Goal: Transaction & Acquisition: Purchase product/service

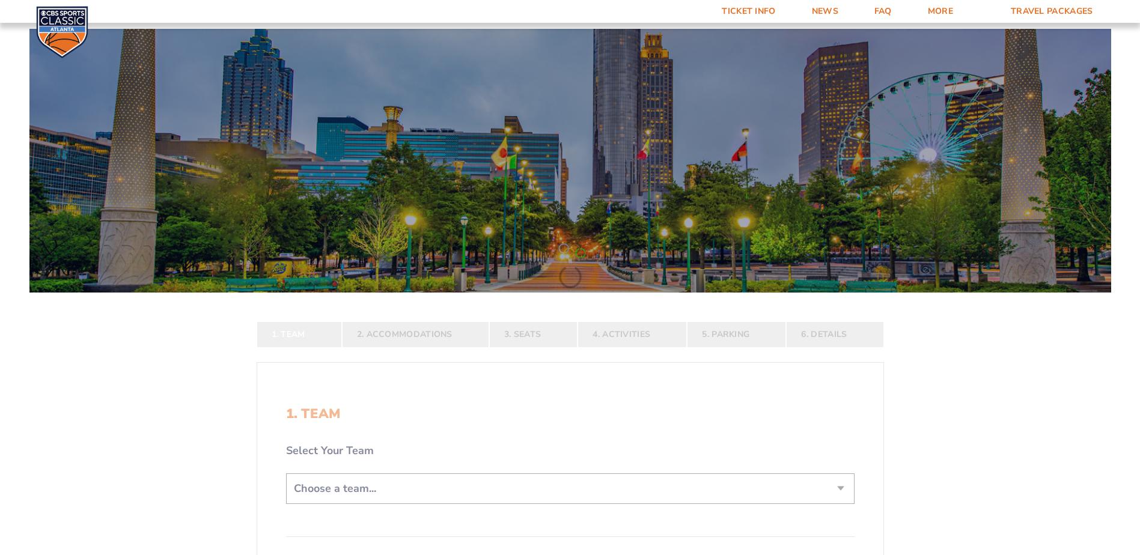
scroll to position [240, 0]
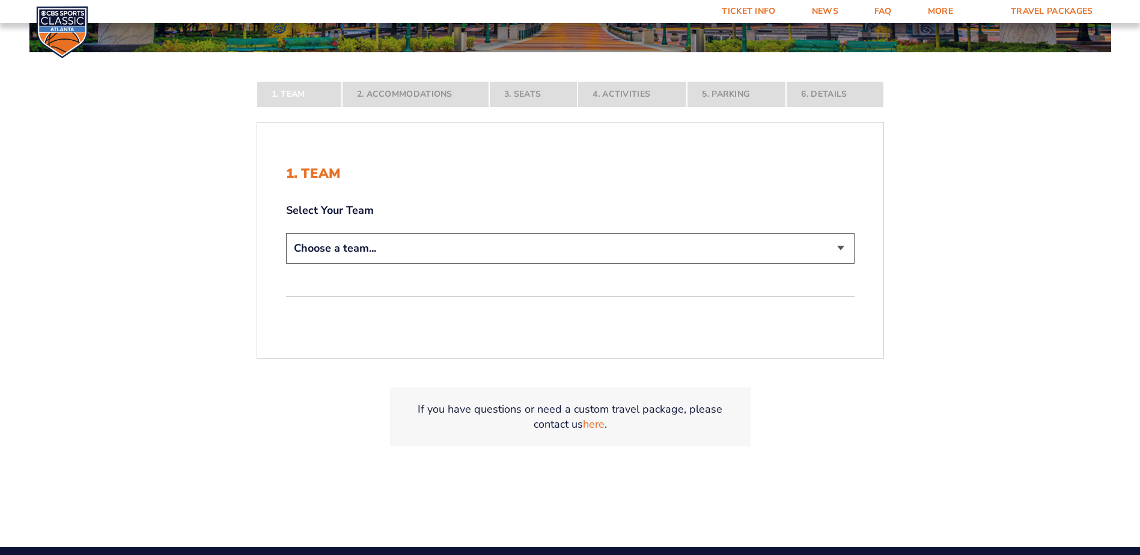
click at [838, 241] on select "Choose a team... [US_STATE] Wildcats [US_STATE] State Buckeyes [US_STATE] Tar H…" at bounding box center [570, 248] width 569 height 31
select select "12956"
click at [286, 264] on select "Choose a team... [US_STATE] Wildcats [US_STATE] State Buckeyes [US_STATE] Tar H…" at bounding box center [570, 248] width 569 height 31
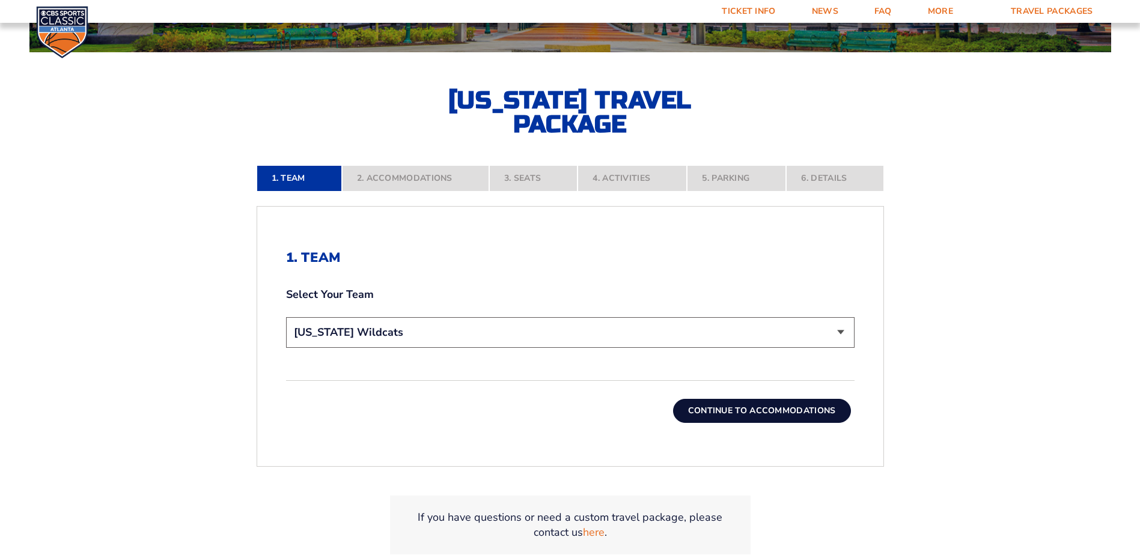
click at [787, 415] on button "Continue To Accommodations" at bounding box center [762, 411] width 178 height 24
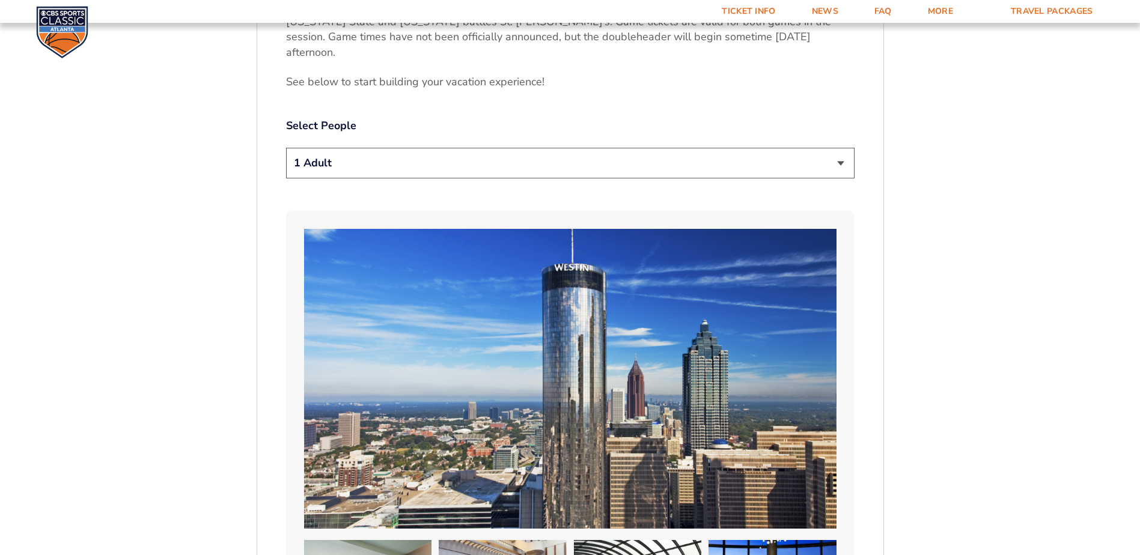
scroll to position [684, 0]
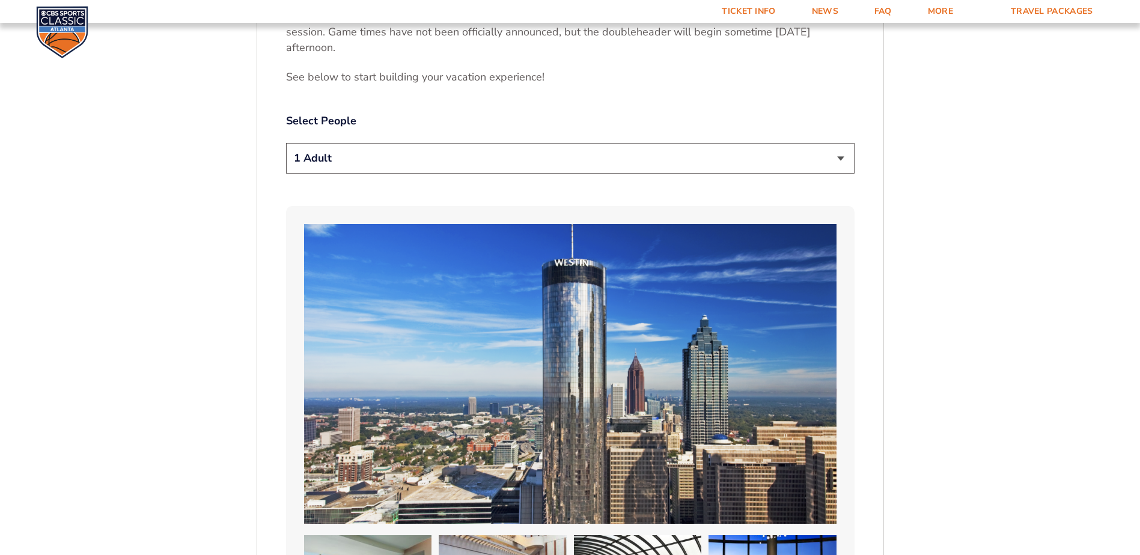
click at [484, 143] on select "1 Adult 2 Adults 3 Adults 4 Adults 2 Adults + 1 Child 2 Adults + 2 Children 2 A…" at bounding box center [570, 158] width 569 height 31
select select "2 Adults"
click at [286, 143] on select "1 Adult 2 Adults 3 Adults 4 Adults 2 Adults + 1 Child 2 Adults + 2 Children 2 A…" at bounding box center [570, 158] width 569 height 31
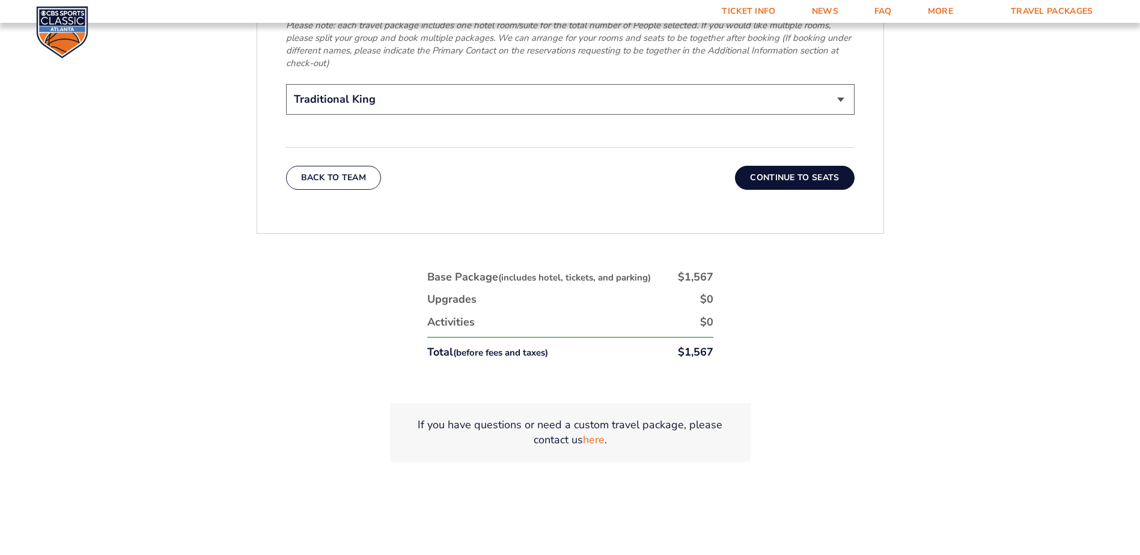
scroll to position [2066, 0]
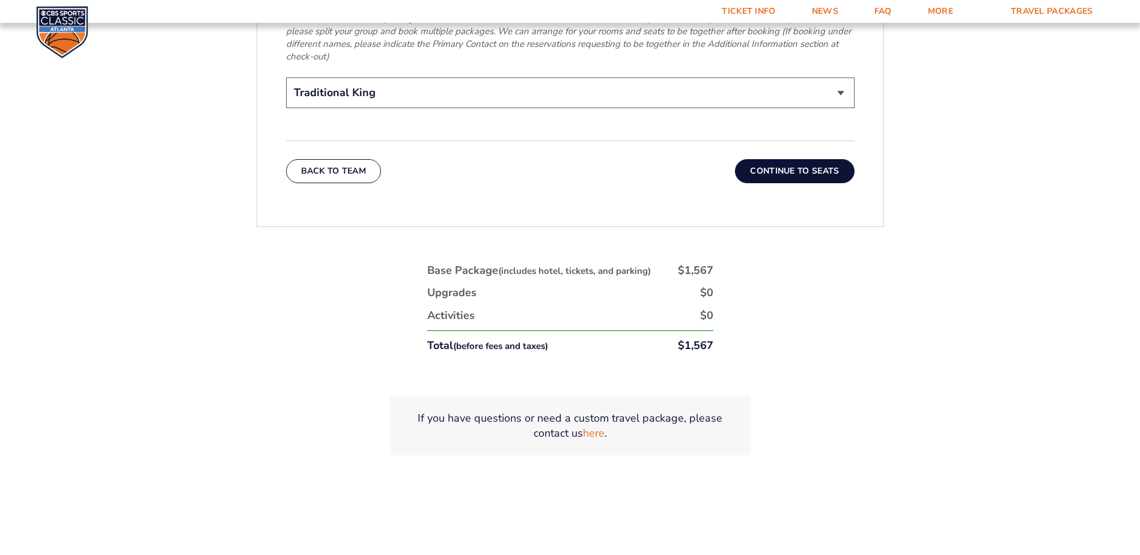
click at [795, 159] on button "Continue To Seats" at bounding box center [794, 171] width 119 height 24
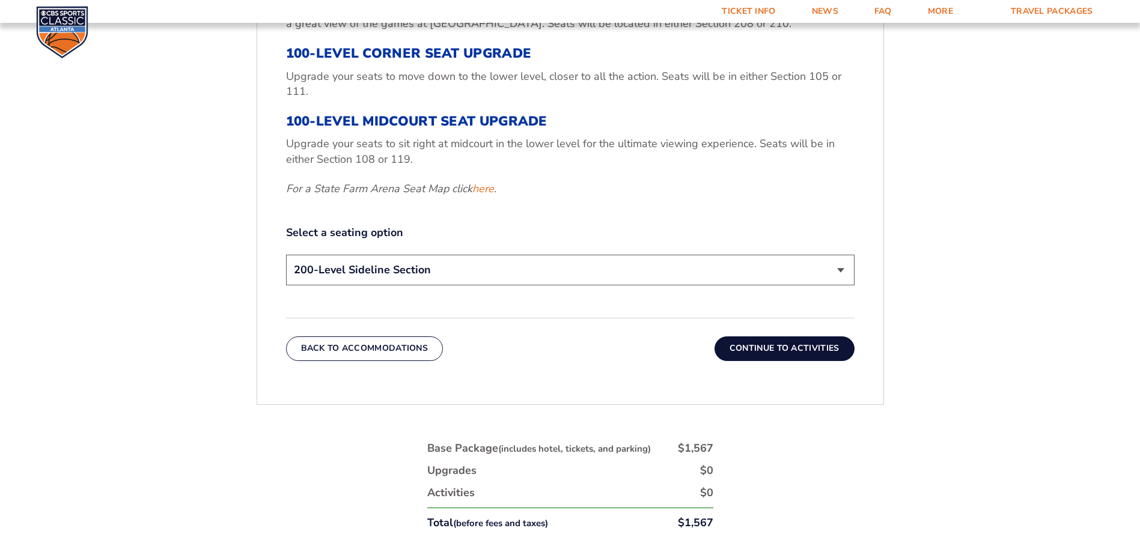
scroll to position [563, 0]
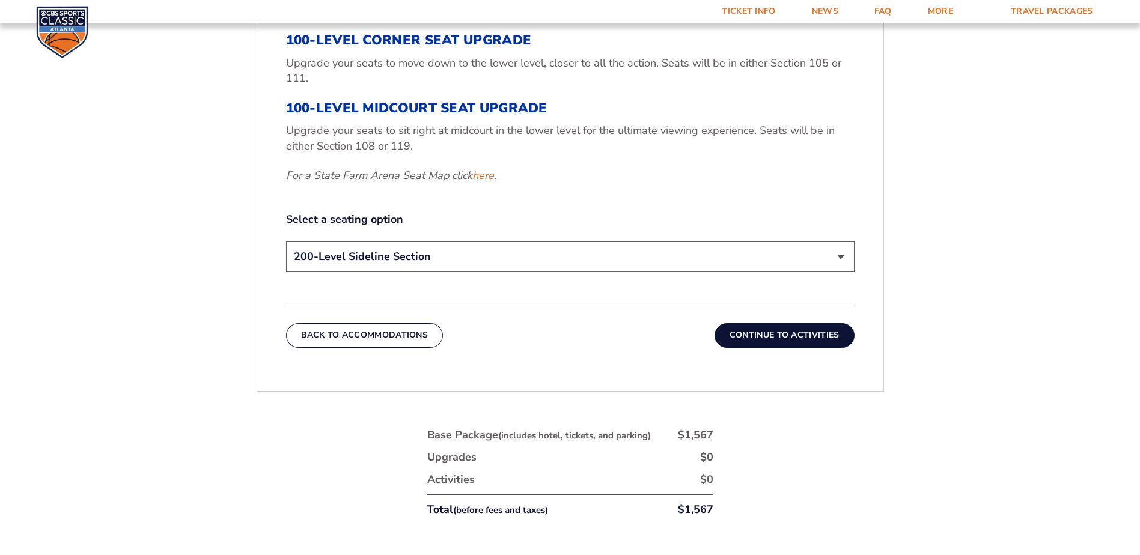
click at [444, 257] on select "200-Level Sideline Section 100-Level Corner Seat Upgrade (+$120 per person) 100…" at bounding box center [570, 257] width 569 height 31
click at [286, 242] on select "200-Level Sideline Section 100-Level Corner Seat Upgrade (+$120 per person) 100…" at bounding box center [570, 257] width 569 height 31
click at [486, 173] on link "here" at bounding box center [484, 175] width 22 height 15
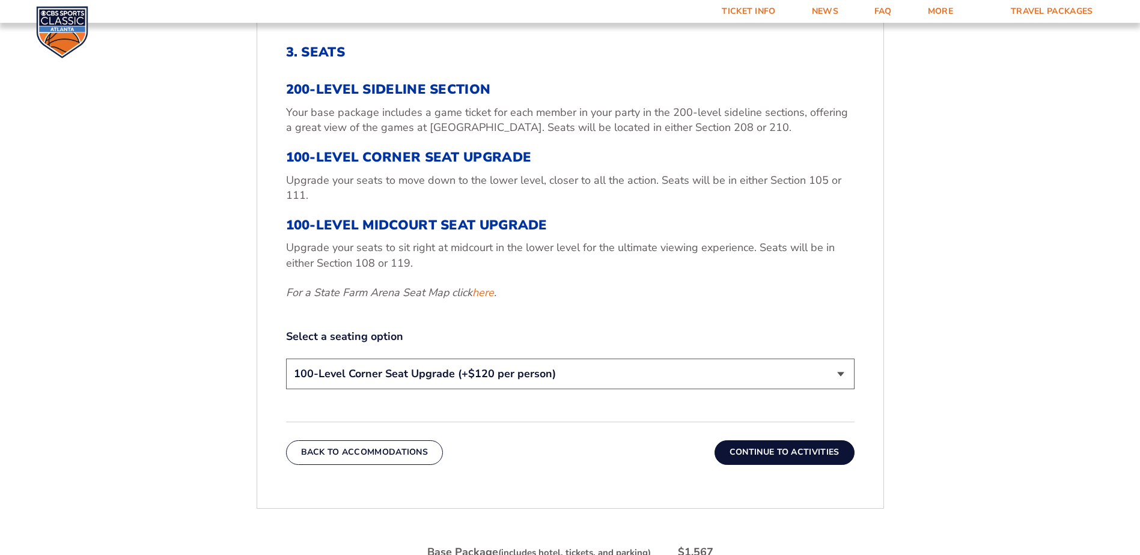
scroll to position [443, 0]
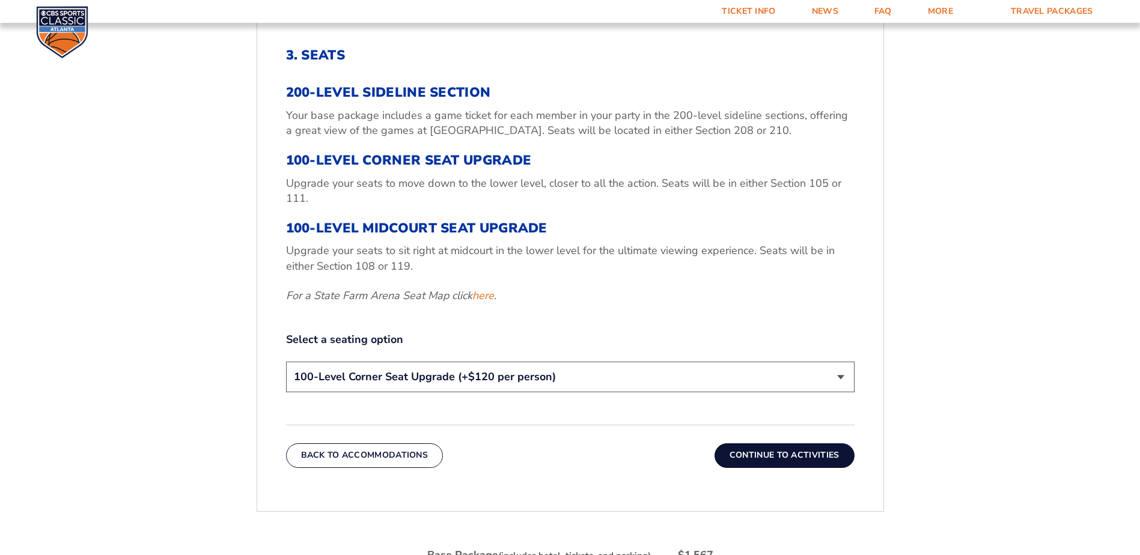
drag, startPoint x: 838, startPoint y: 378, endPoint x: 798, endPoint y: 382, distance: 39.9
click at [838, 378] on select "200-Level Sideline Section 100-Level Corner Seat Upgrade (+$120 per person) 100…" at bounding box center [570, 377] width 569 height 31
click at [286, 362] on select "200-Level Sideline Section 100-Level Corner Seat Upgrade (+$120 per person) 100…" at bounding box center [570, 377] width 569 height 31
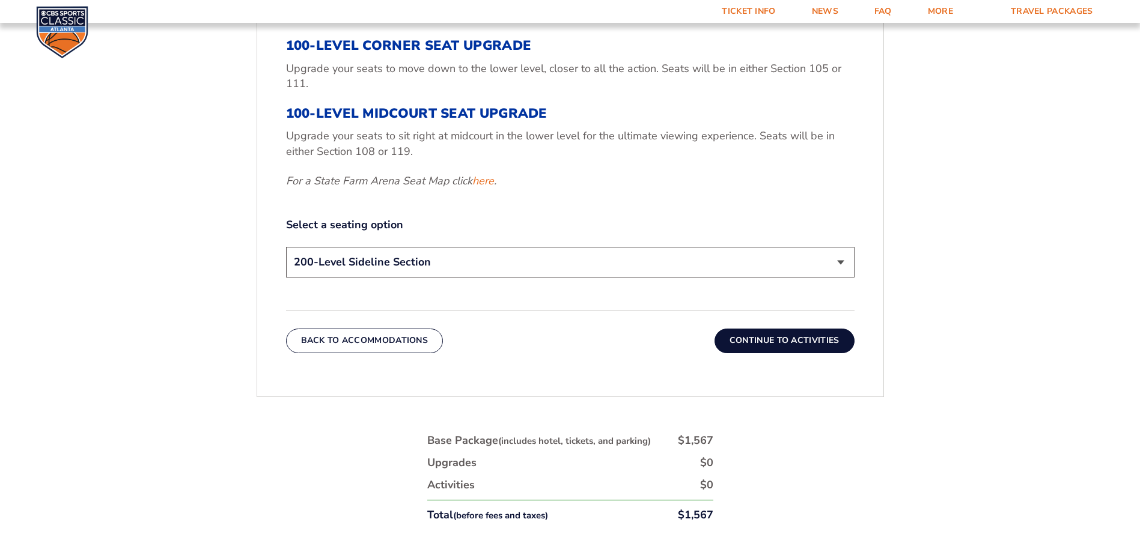
scroll to position [563, 0]
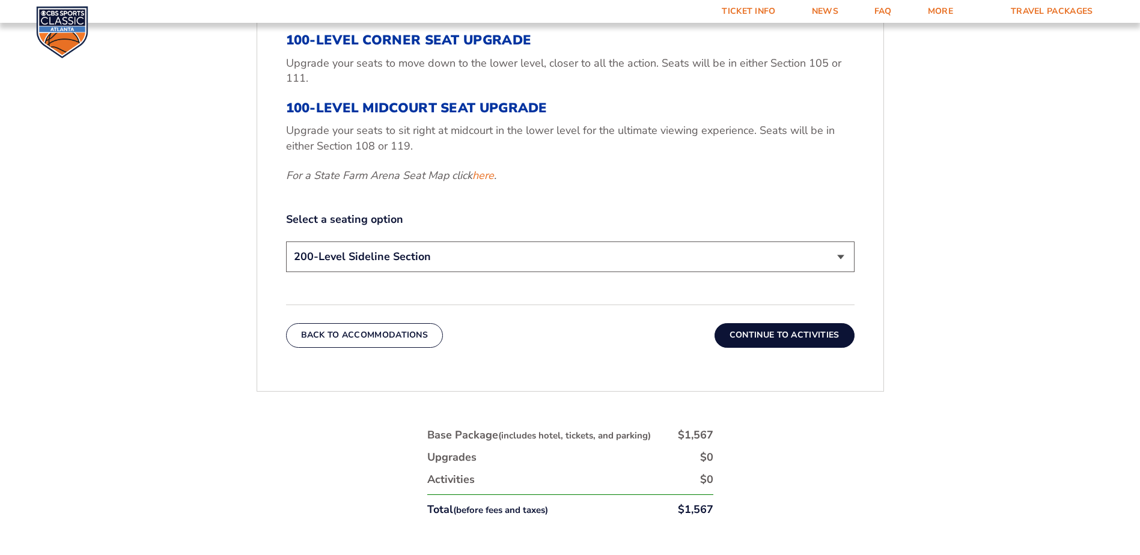
click at [844, 251] on select "200-Level Sideline Section 100-Level Corner Seat Upgrade (+$120 per person) 100…" at bounding box center [570, 257] width 569 height 31
click at [286, 242] on select "200-Level Sideline Section 100-Level Corner Seat Upgrade (+$120 per person) 100…" at bounding box center [570, 257] width 569 height 31
click at [552, 250] on select "200-Level Sideline Section 100-Level Corner Seat Upgrade (+$120 per person) 100…" at bounding box center [570, 257] width 569 height 31
click at [286, 242] on select "200-Level Sideline Section 100-Level Corner Seat Upgrade (+$120 per person) 100…" at bounding box center [570, 257] width 569 height 31
click at [843, 256] on select "200-Level Sideline Section 100-Level Corner Seat Upgrade (+$120 per person) 100…" at bounding box center [570, 257] width 569 height 31
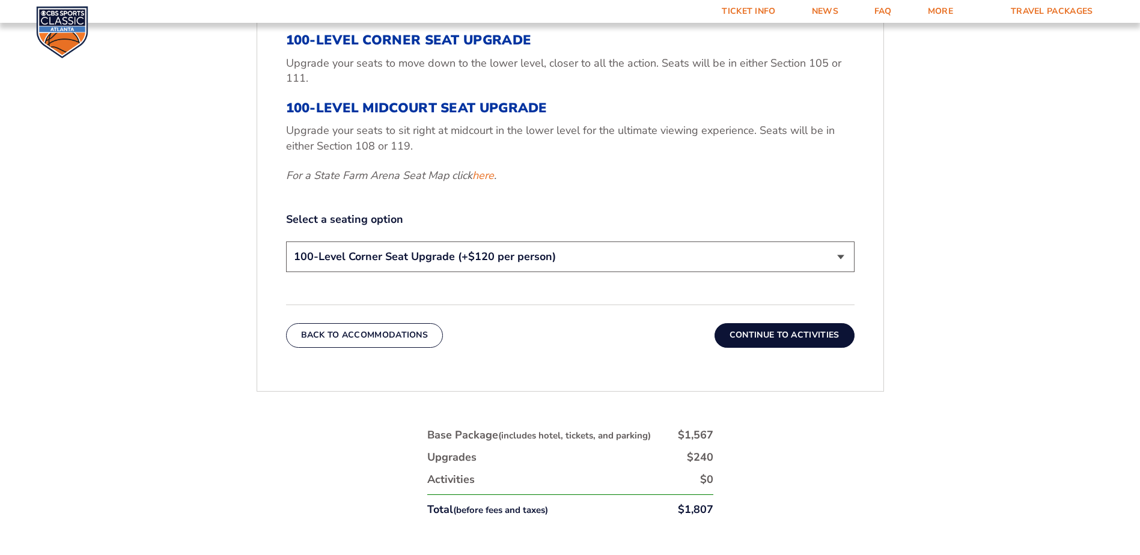
select select "200-Level Sideline Section"
click at [286, 242] on select "200-Level Sideline Section 100-Level Corner Seat Upgrade (+$120 per person) 100…" at bounding box center [570, 257] width 569 height 31
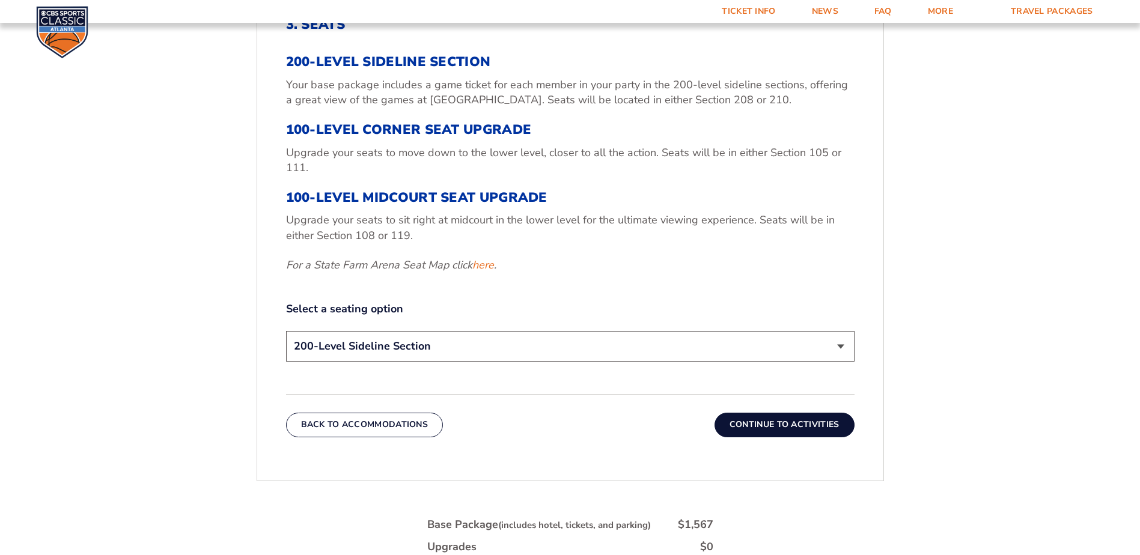
scroll to position [503, 0]
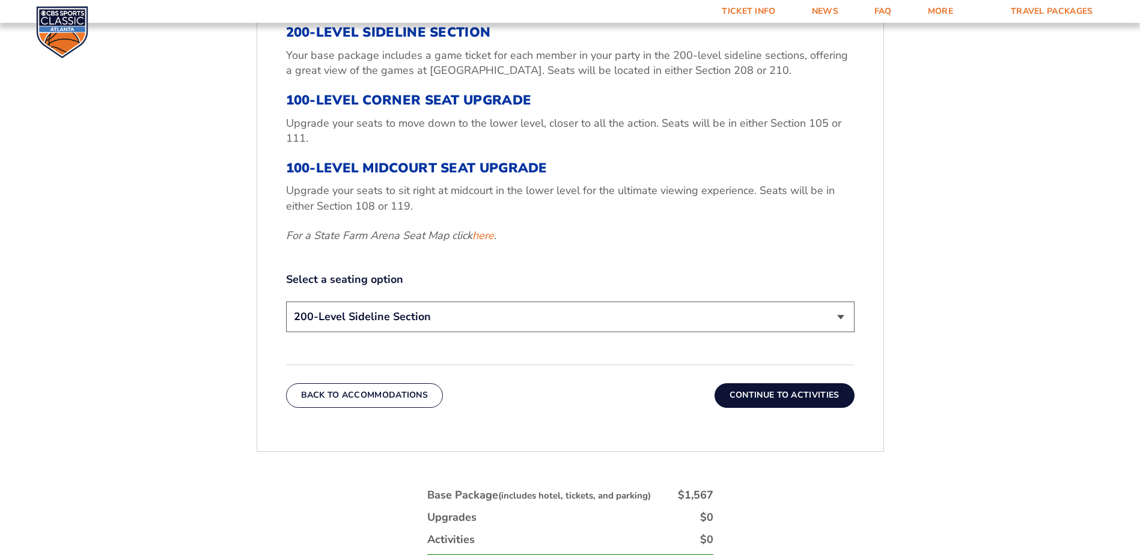
click at [780, 397] on button "Continue To Activities" at bounding box center [785, 396] width 140 height 24
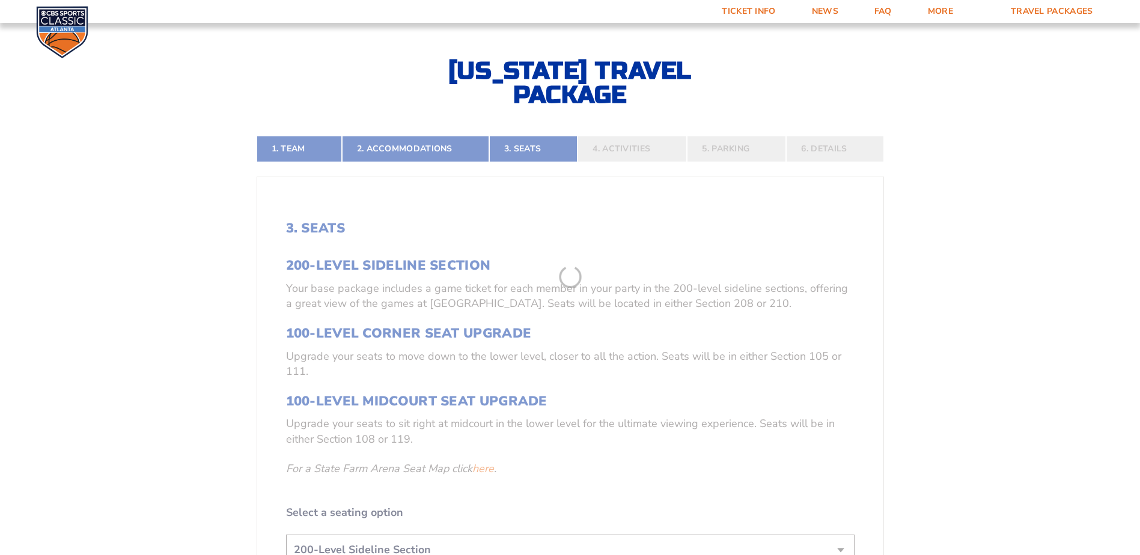
scroll to position [263, 0]
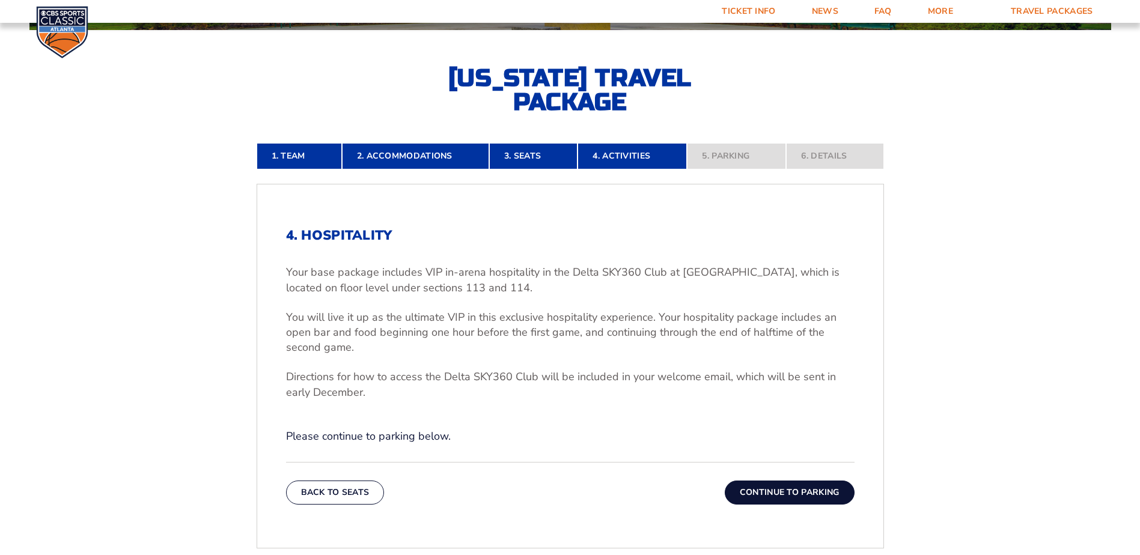
click at [787, 493] on button "Continue To Parking" at bounding box center [790, 493] width 130 height 24
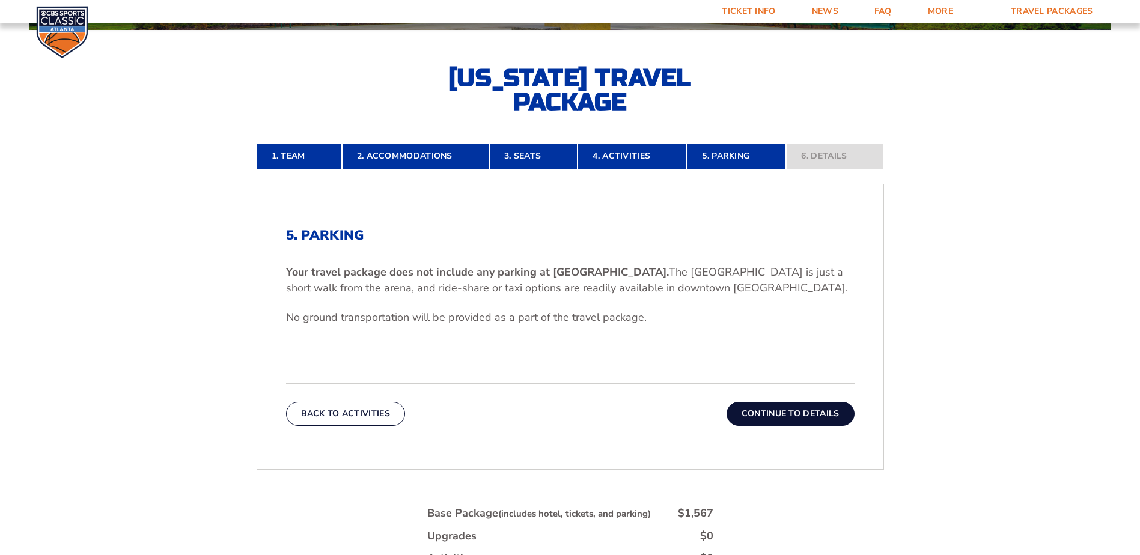
click at [786, 411] on button "Continue To Details" at bounding box center [791, 414] width 128 height 24
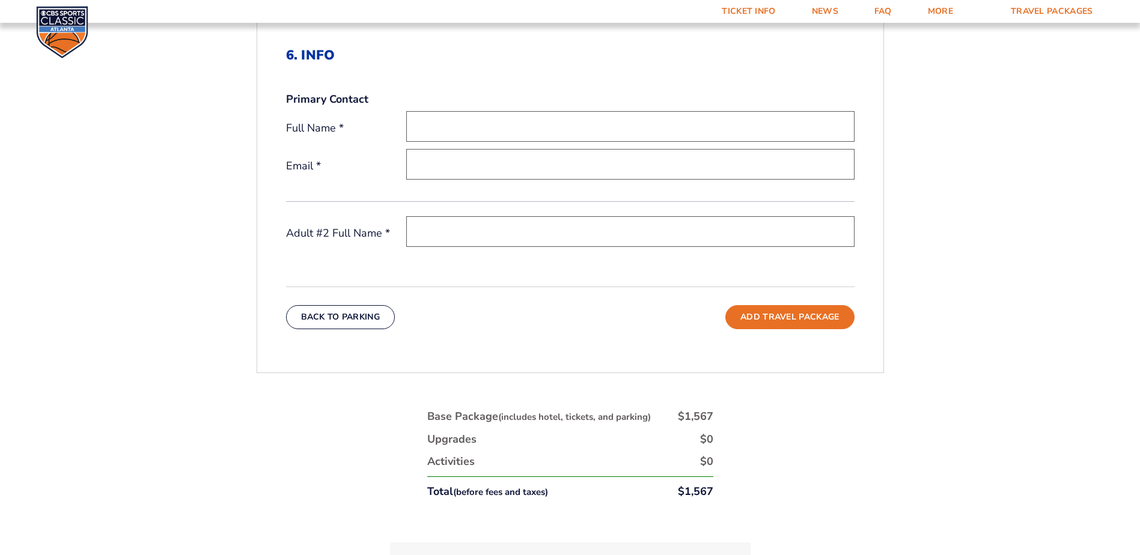
scroll to position [383, 0]
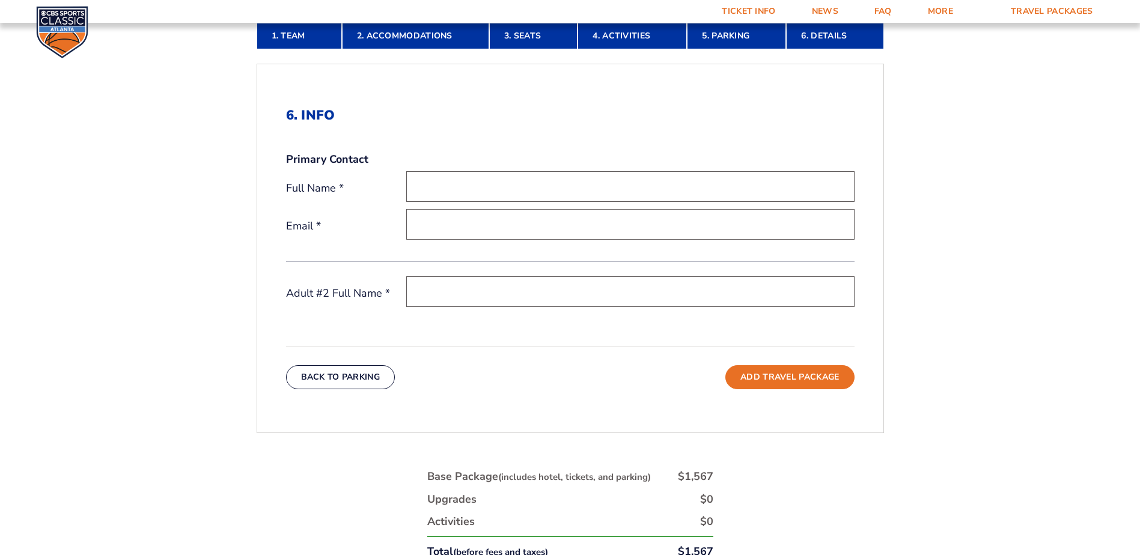
click at [460, 183] on input "text" at bounding box center [630, 186] width 448 height 31
type input "[PERSON_NAME]"
type input "[EMAIL_ADDRESS][DOMAIN_NAME]"
click at [458, 297] on input "text" at bounding box center [630, 292] width 448 height 31
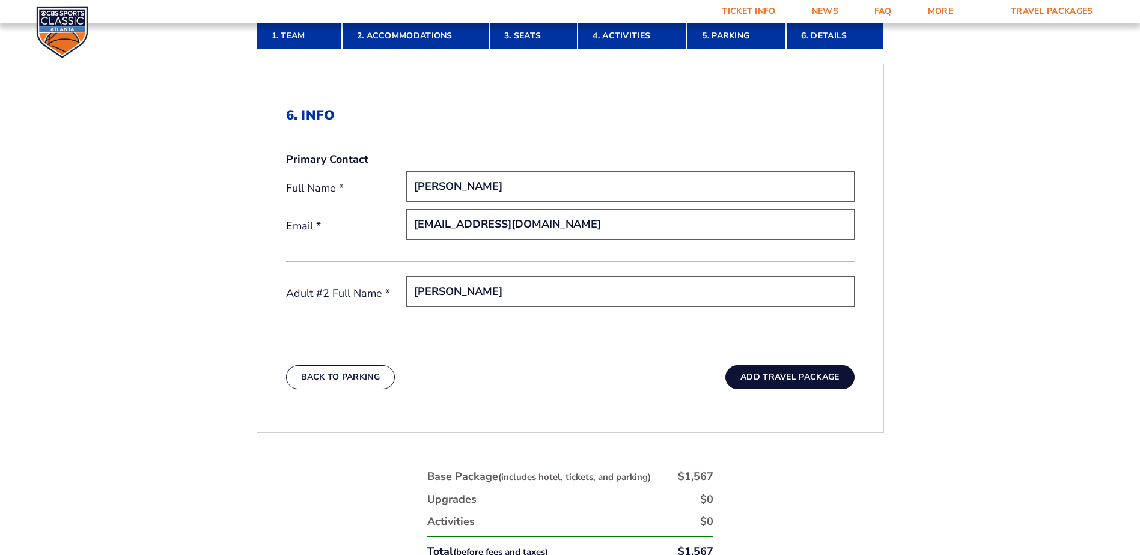
type input "[PERSON_NAME]"
click at [757, 375] on button "Add Travel Package" at bounding box center [790, 378] width 129 height 24
